Goal: Task Accomplishment & Management: Manage account settings

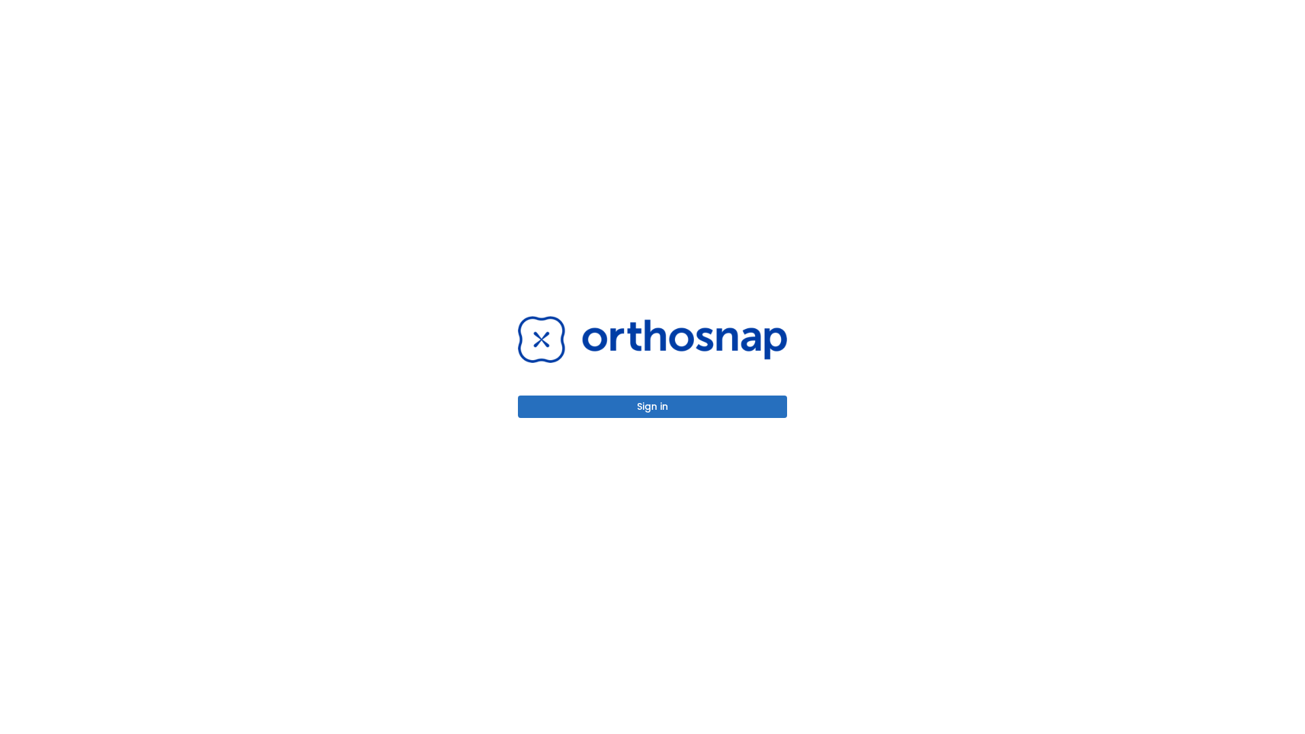
click at [652, 406] on button "Sign in" at bounding box center [652, 406] width 269 height 22
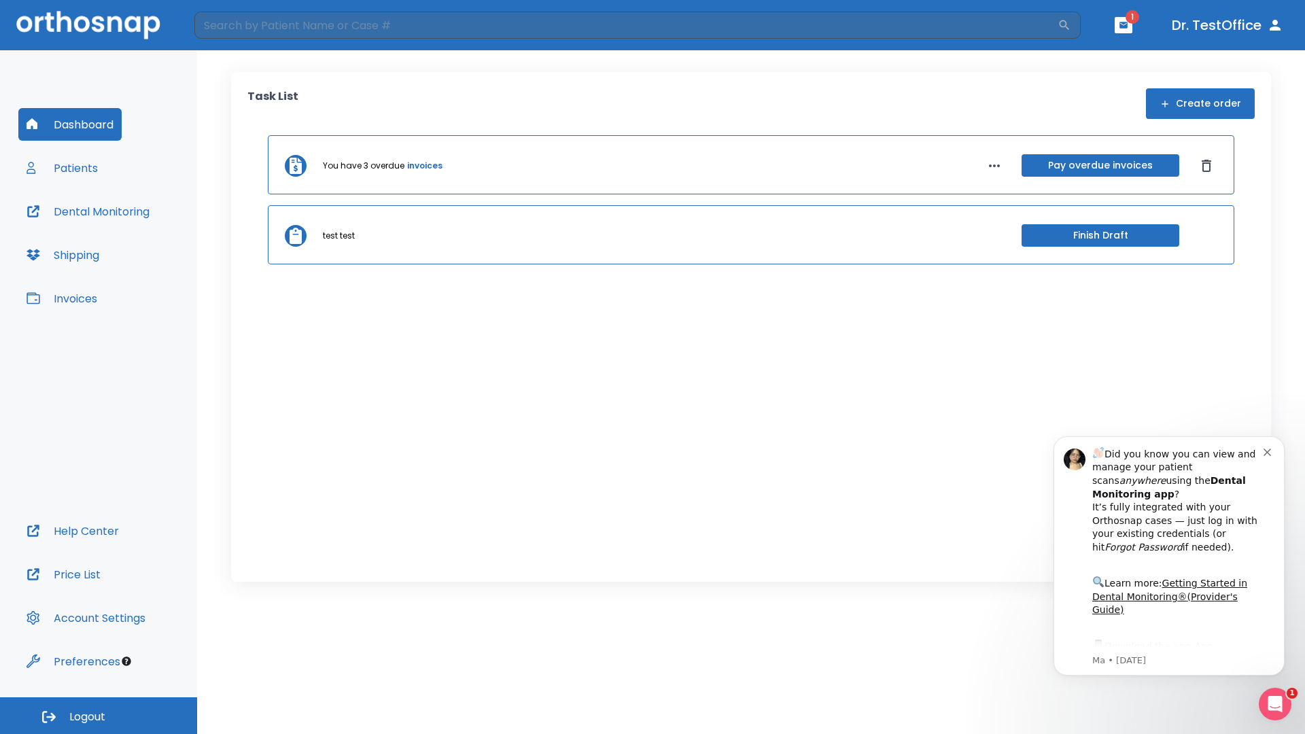
click at [99, 716] on span "Logout" at bounding box center [87, 716] width 36 height 15
